Goal: Task Accomplishment & Management: Use online tool/utility

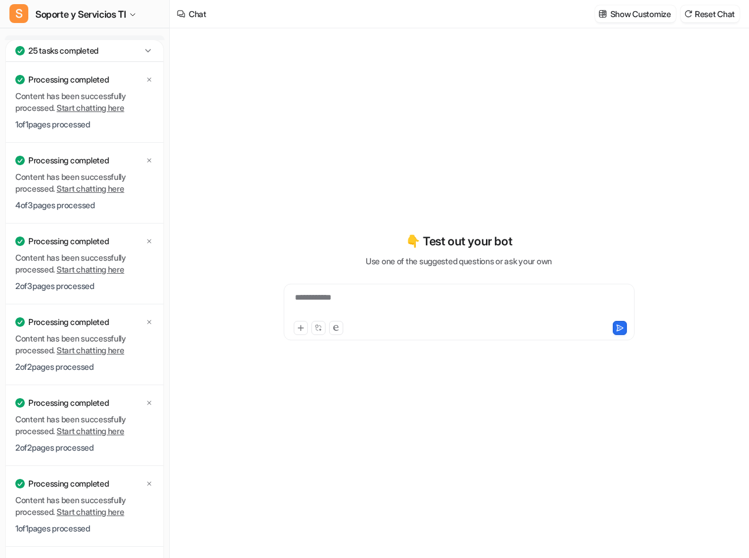
click at [145, 47] on icon at bounding box center [148, 51] width 12 height 12
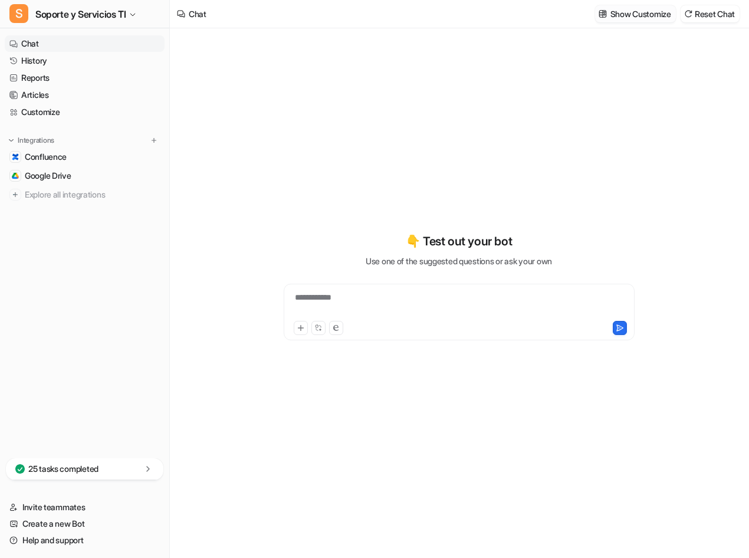
click at [651, 17] on p "Show Customize" at bounding box center [640, 14] width 61 height 12
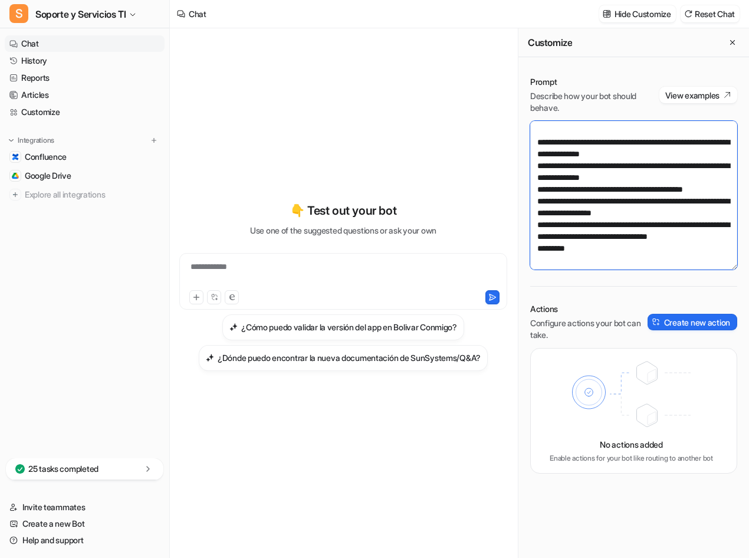
scroll to position [743, 0]
drag, startPoint x: 535, startPoint y: 129, endPoint x: 658, endPoint y: 253, distance: 175.1
click at [658, 253] on textarea at bounding box center [633, 195] width 207 height 149
click at [624, 250] on textarea at bounding box center [633, 195] width 207 height 149
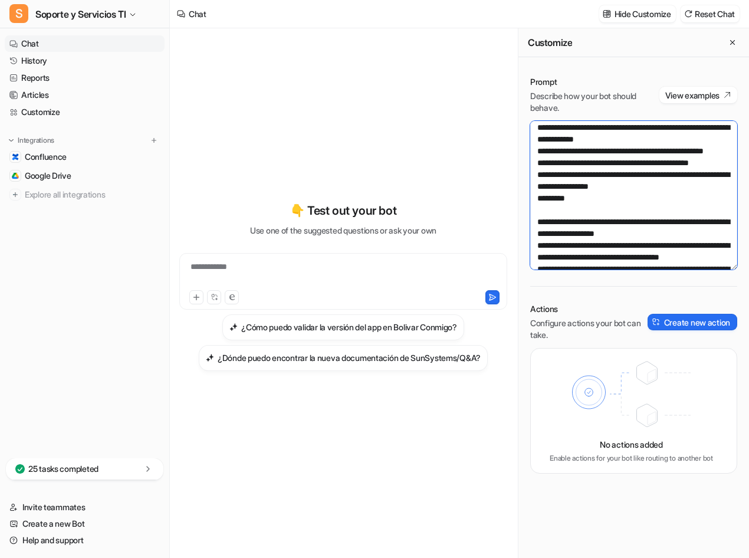
scroll to position [0, 0]
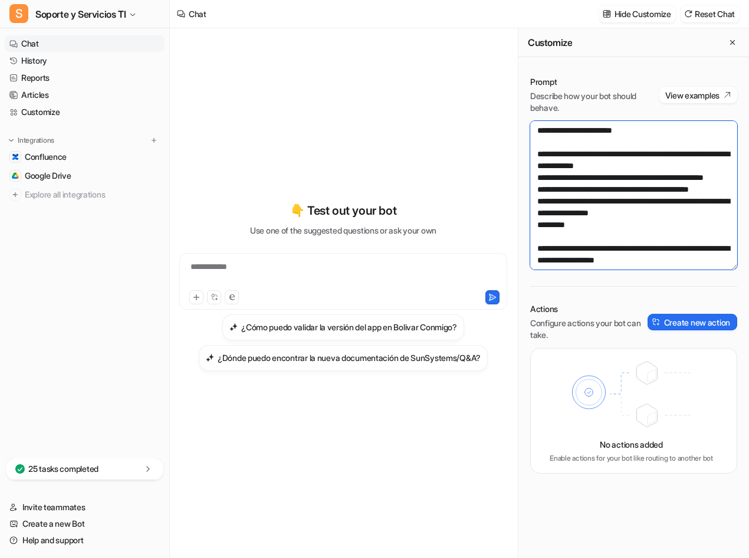
drag, startPoint x: 593, startPoint y: 252, endPoint x: 539, endPoint y: 78, distance: 181.4
click at [539, 78] on div "Prompt Describe how your bot should behave. View examples" at bounding box center [633, 172] width 207 height 193
paste textarea "**********"
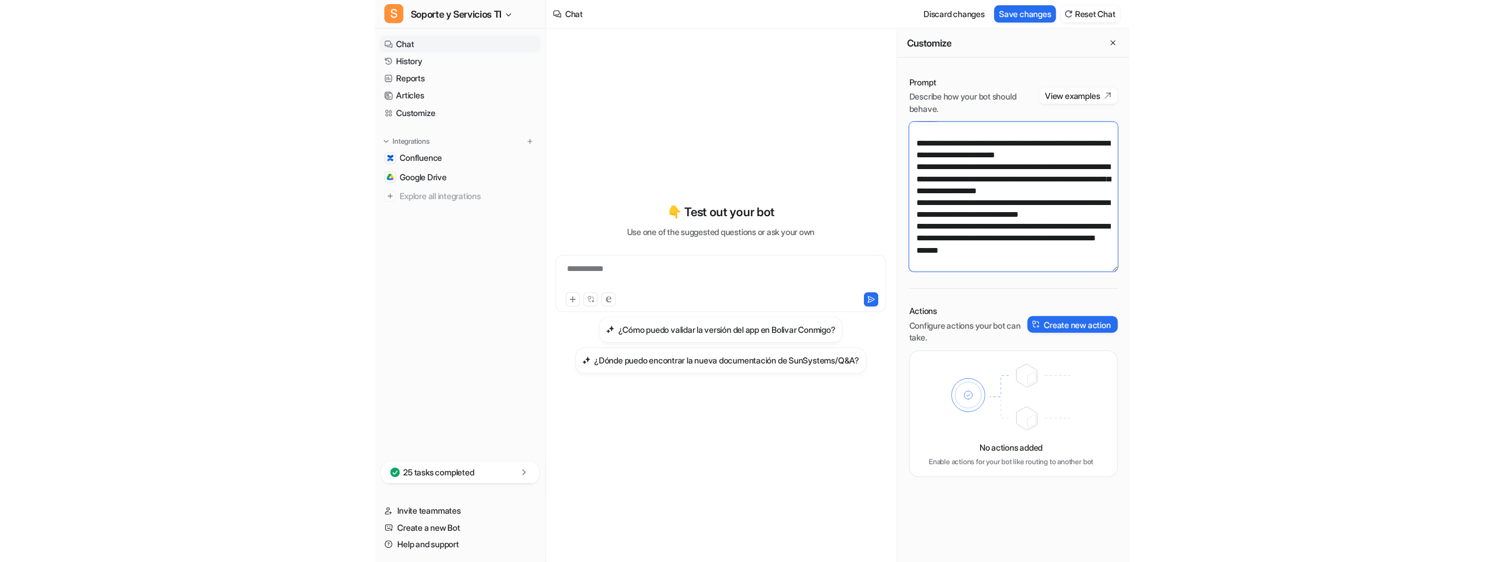
scroll to position [1144, 0]
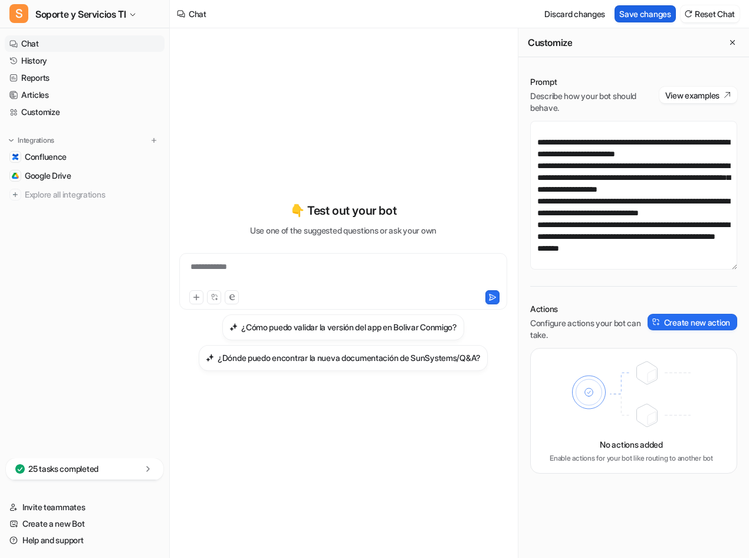
click at [641, 14] on button "Save changes" at bounding box center [644, 13] width 61 height 17
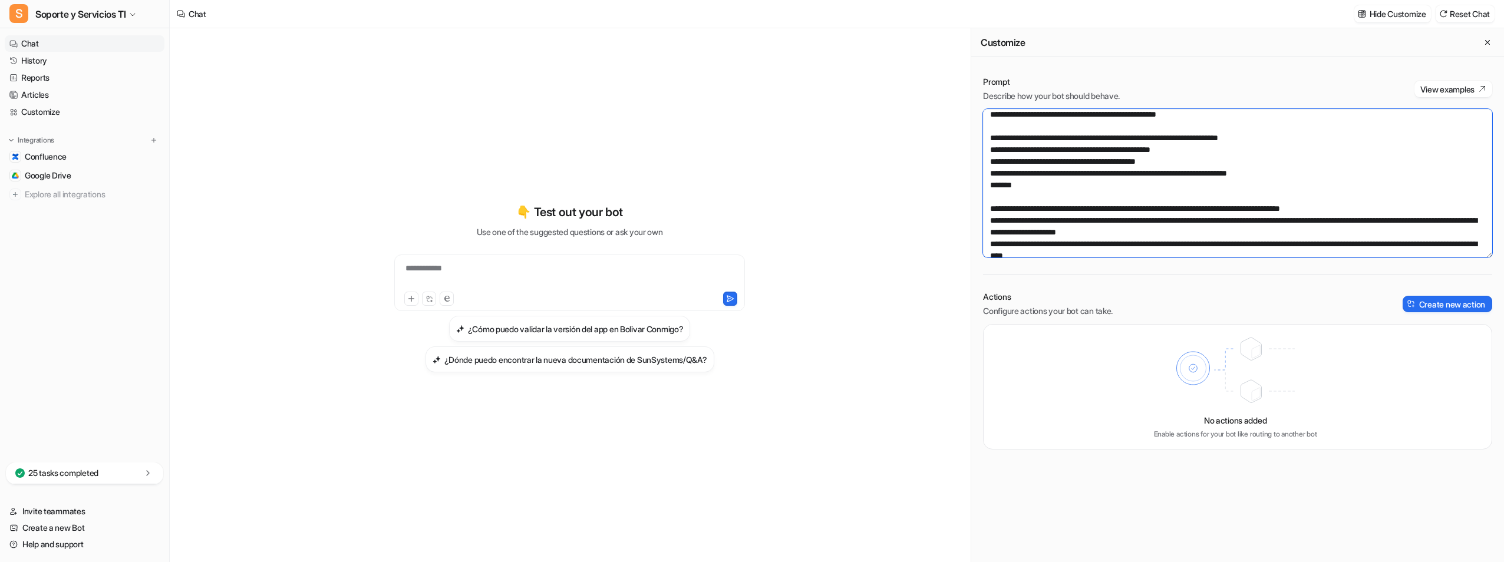
scroll to position [0, 0]
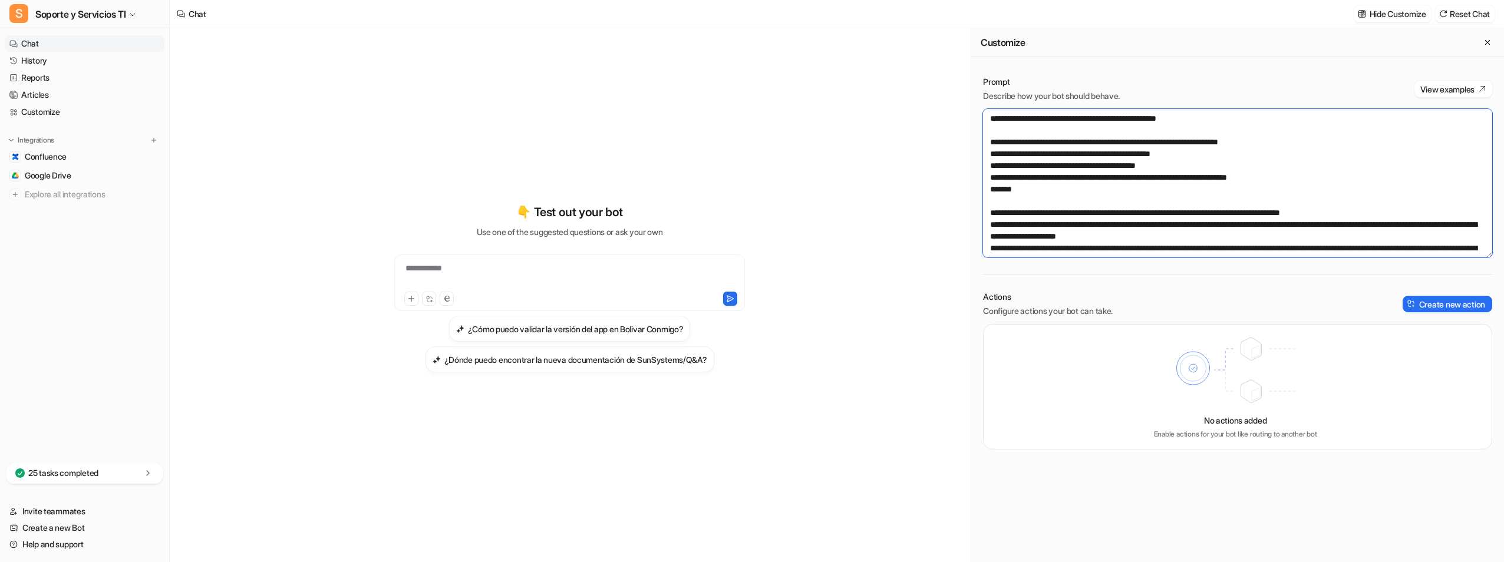
drag, startPoint x: 1042, startPoint y: 238, endPoint x: 969, endPoint y: 106, distance: 150.9
click at [748, 106] on div "**********" at bounding box center [837, 295] width 1335 height 534
paste textarea "**********"
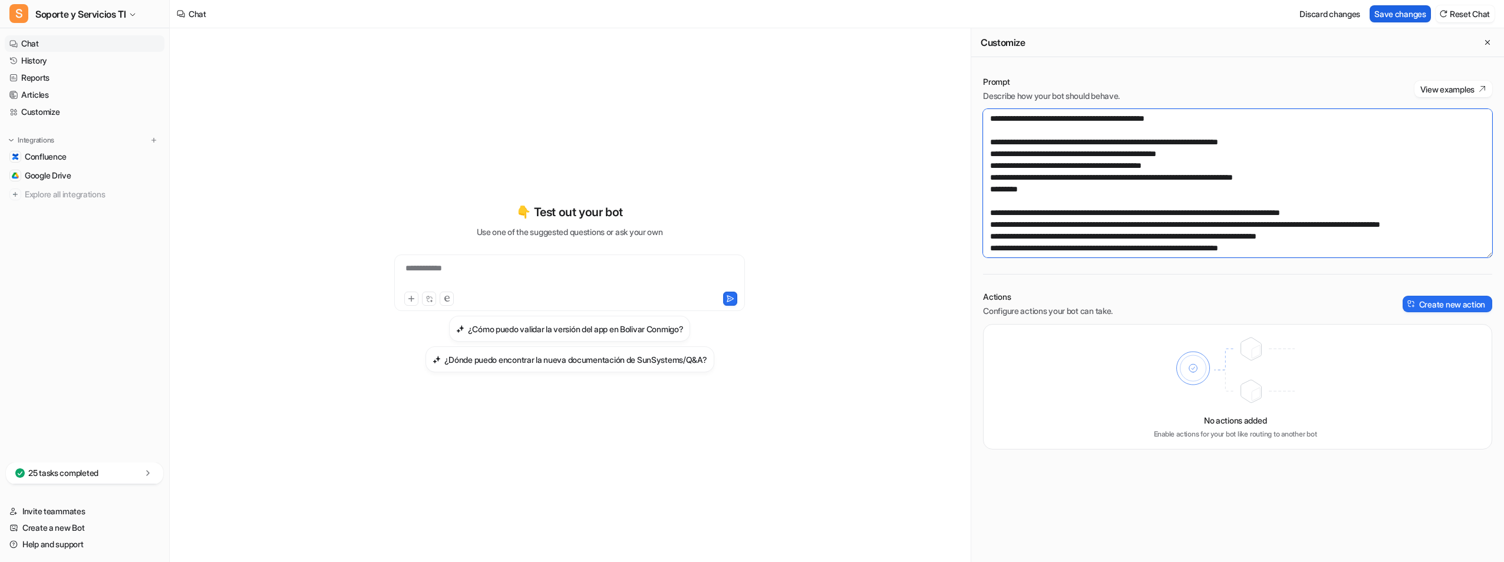
type textarea "**********"
click at [748, 20] on button "Save changes" at bounding box center [1400, 13] width 61 height 17
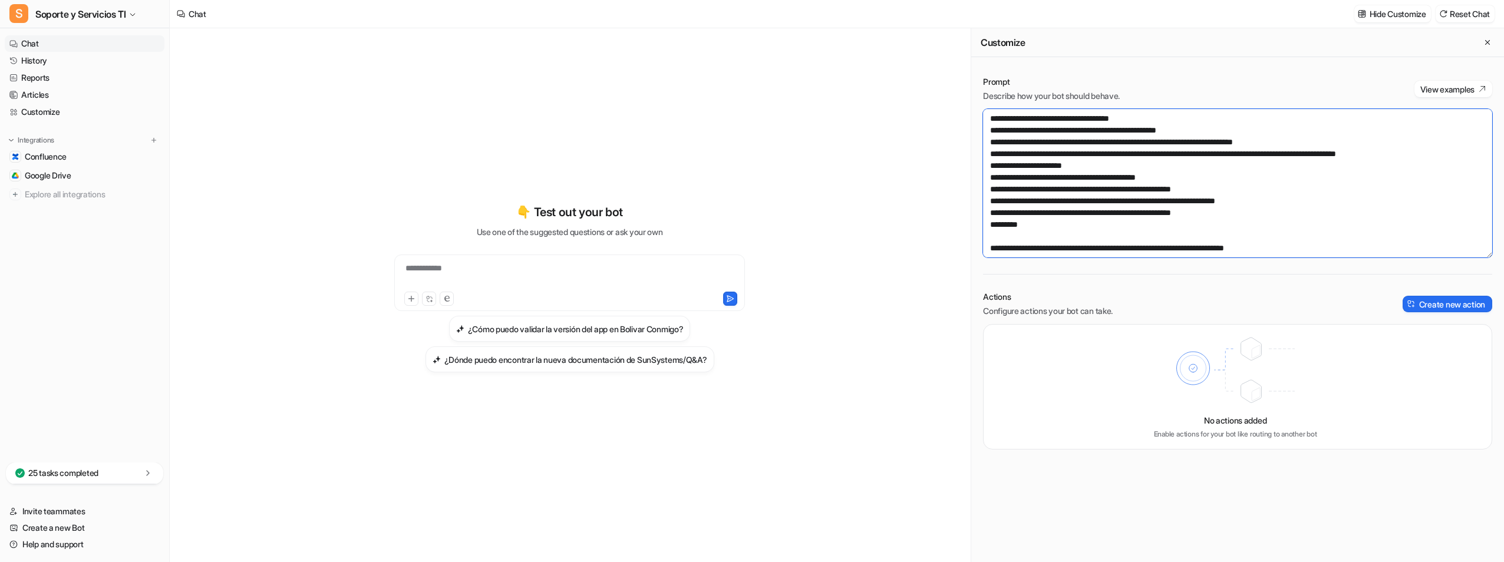
scroll to position [507, 0]
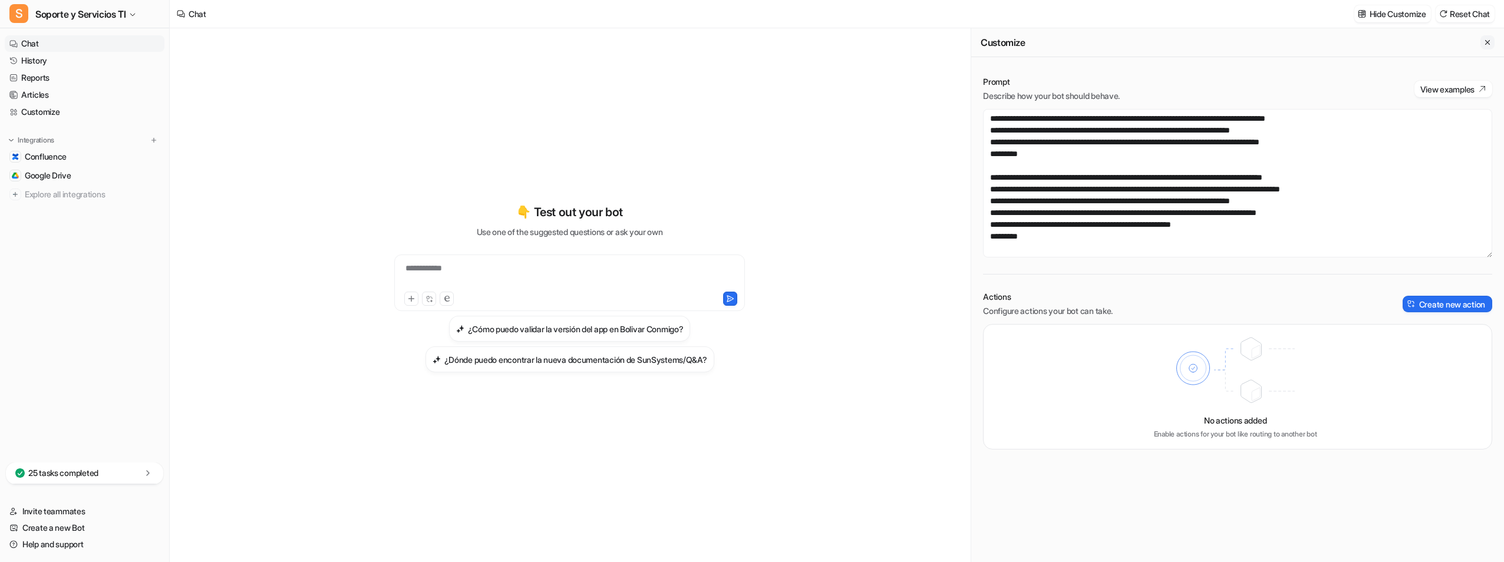
click at [748, 44] on button "Close flyout" at bounding box center [1488, 42] width 14 height 14
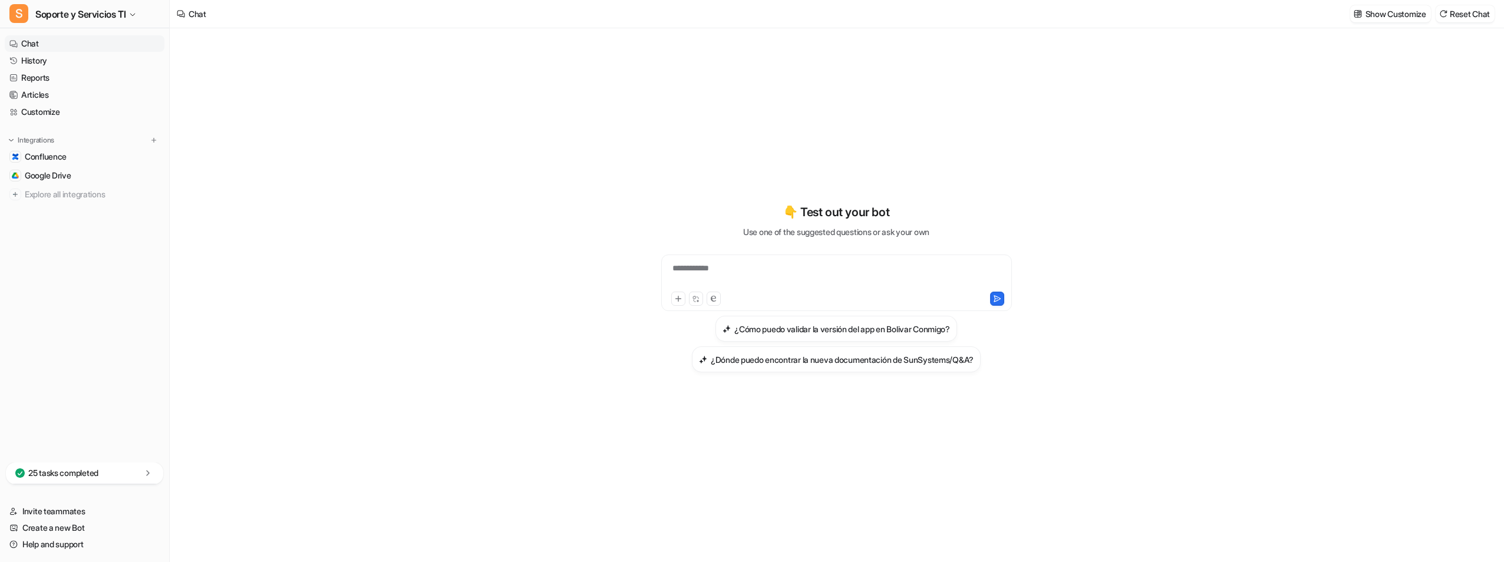
scroll to position [25857, 0]
